Goal: Task Accomplishment & Management: Manage account settings

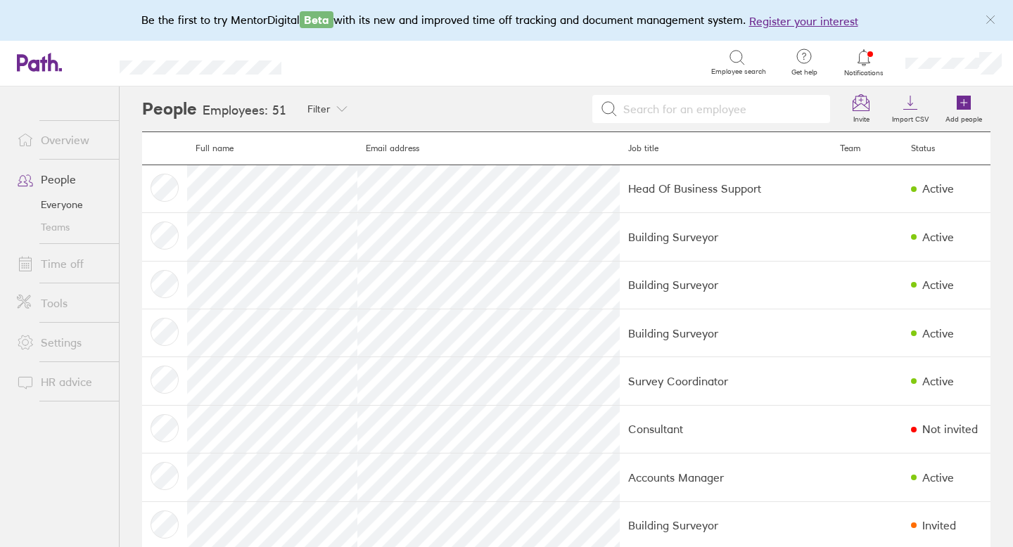
scroll to position [1473, 0]
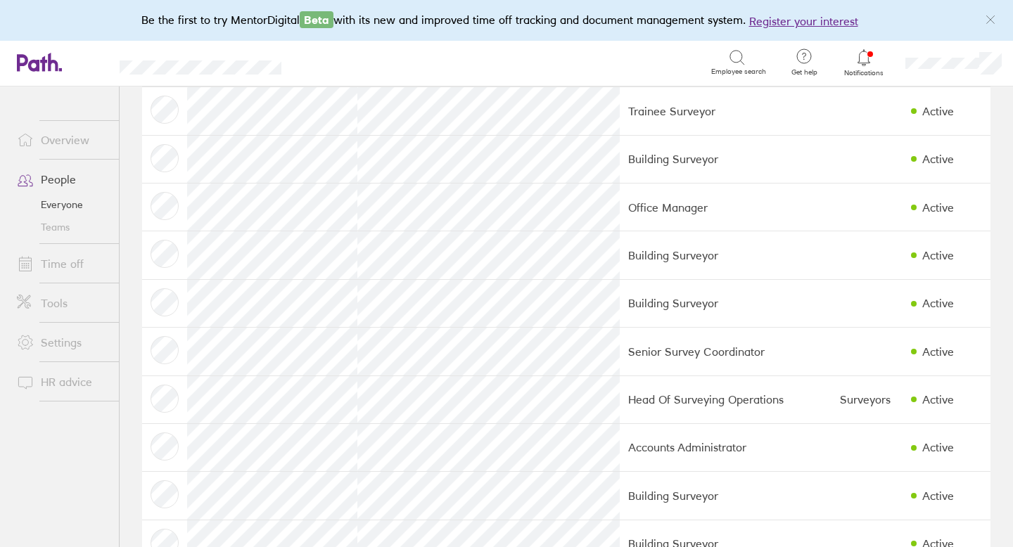
click at [863, 58] on icon at bounding box center [863, 57] width 17 height 17
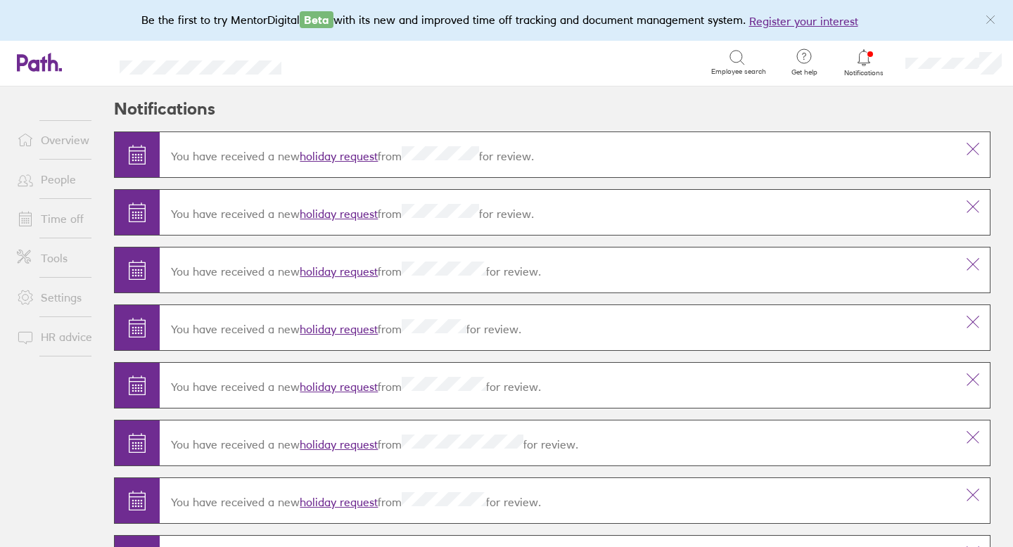
click at [347, 157] on link "holiday request" at bounding box center [339, 156] width 78 height 14
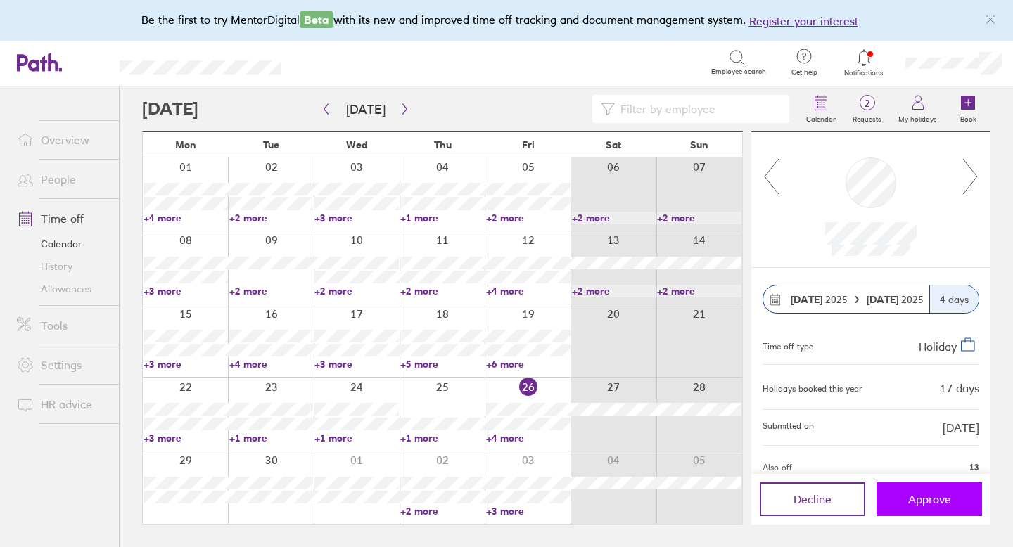
click at [914, 487] on button "Approve" at bounding box center [929, 500] width 106 height 34
click at [919, 494] on span "Approve" at bounding box center [929, 499] width 43 height 13
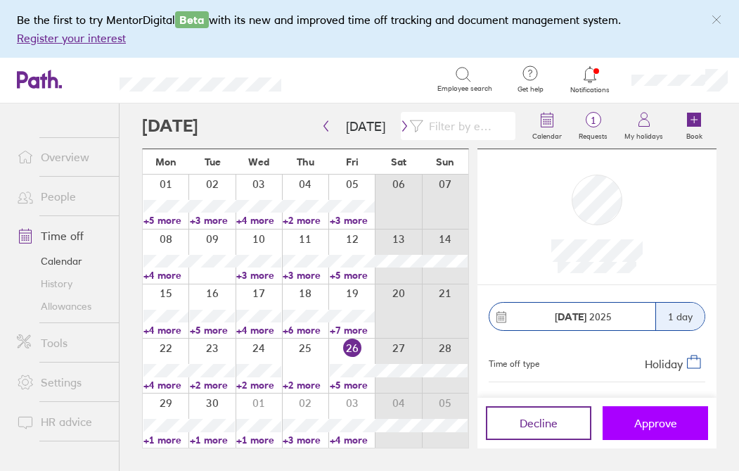
click at [656, 421] on span "Approve" at bounding box center [655, 422] width 43 height 13
click at [659, 416] on span "Approve" at bounding box center [655, 422] width 43 height 13
